Goal: Task Accomplishment & Management: Use online tool/utility

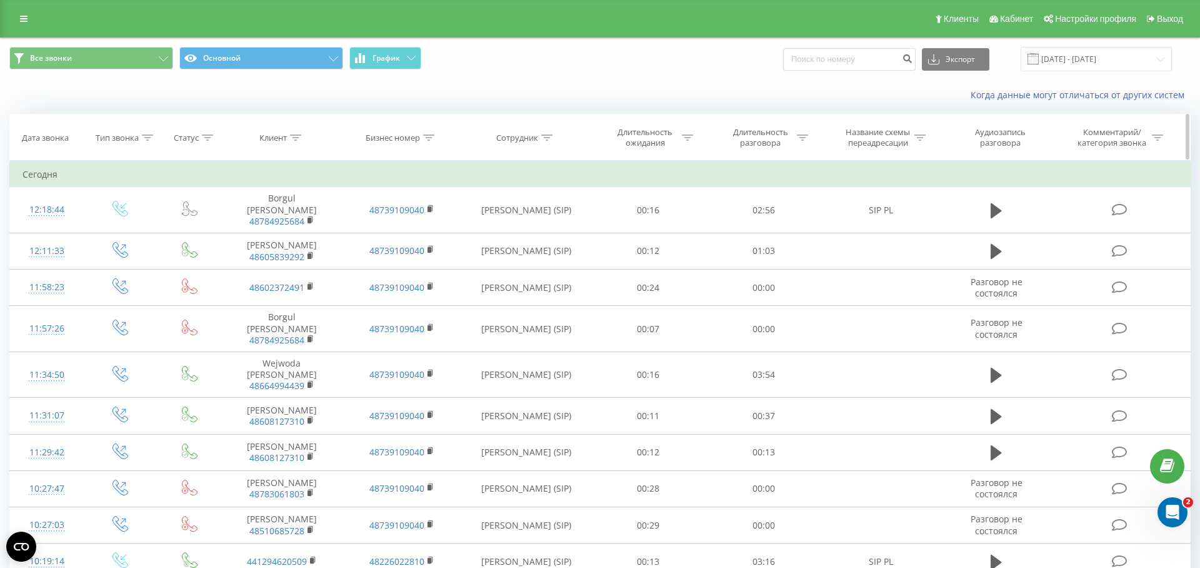
click at [203, 138] on icon at bounding box center [207, 137] width 11 height 6
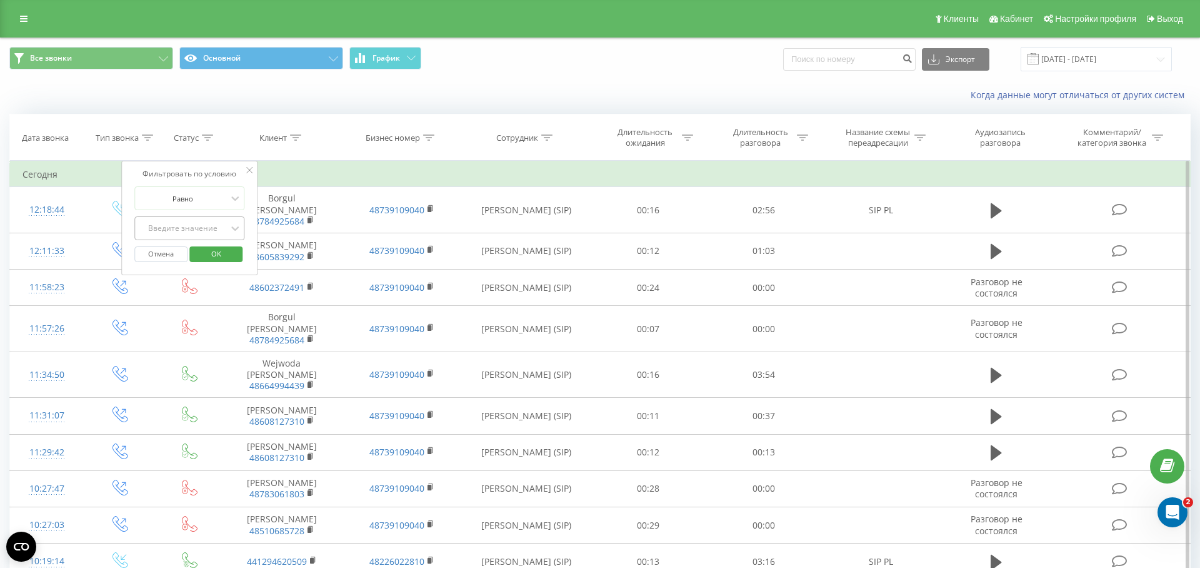
click at [184, 220] on div "Введите значение" at bounding box center [182, 228] width 91 height 19
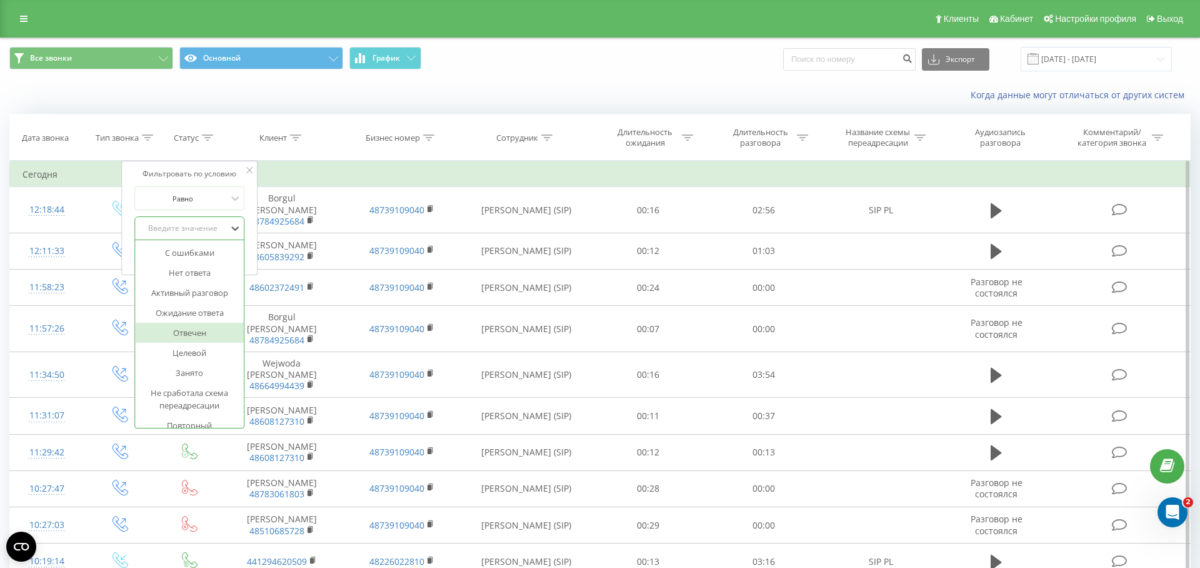
click at [187, 328] on div "Отвечен" at bounding box center [189, 333] width 109 height 20
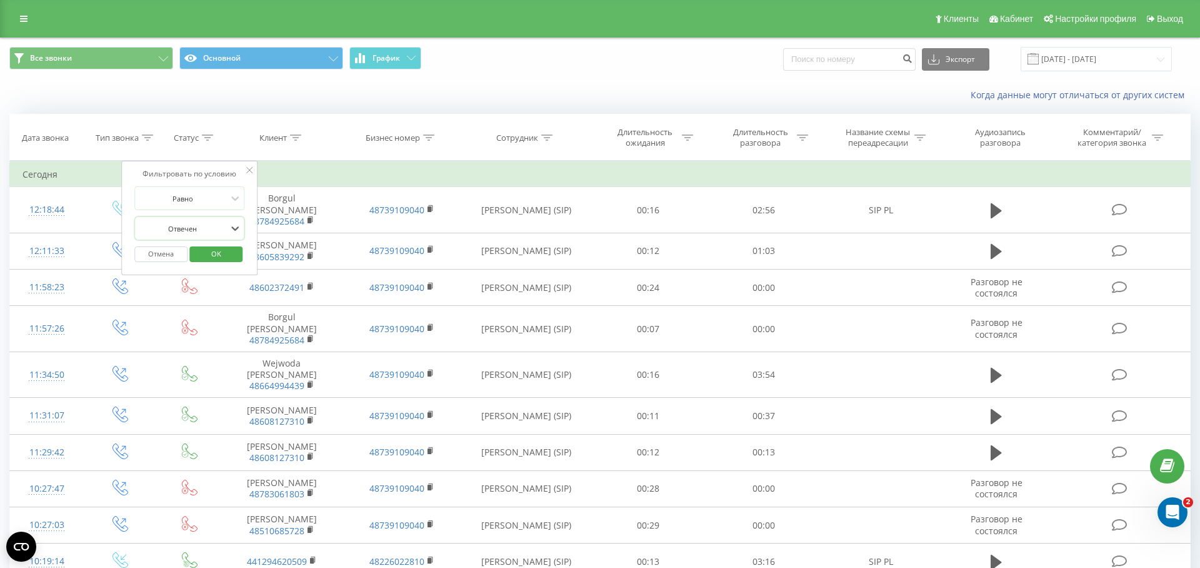
click at [215, 256] on span "OK" at bounding box center [216, 253] width 35 height 19
